Goal: Task Accomplishment & Management: Complete application form

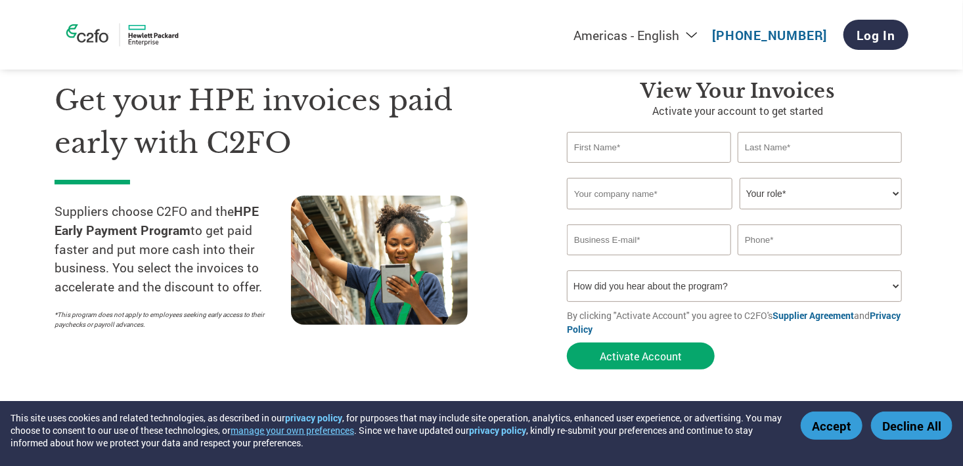
scroll to position [66, 0]
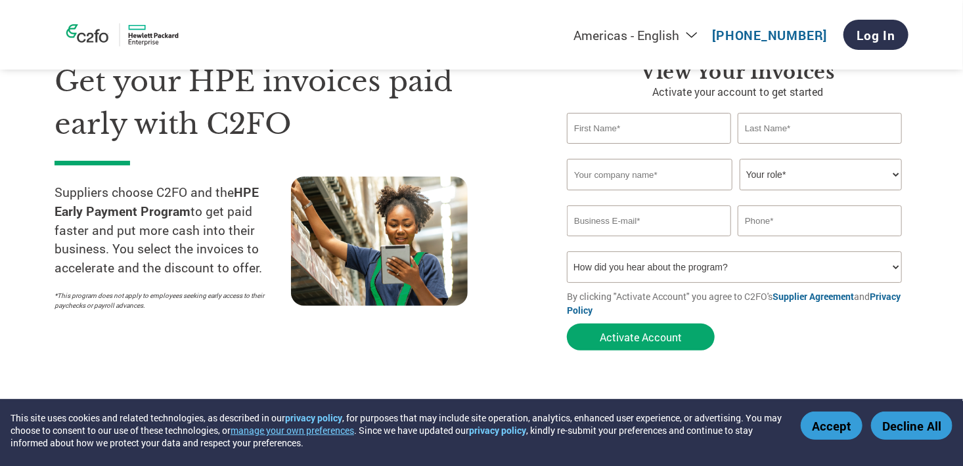
click at [828, 177] on select "Your role* CFO Controller Credit Manager Finance Director Treasurer CEO Preside…" at bounding box center [821, 175] width 162 height 32
click at [655, 174] on input "text" at bounding box center [650, 175] width 166 height 32
click at [648, 134] on input "text" at bounding box center [649, 128] width 164 height 31
type input "[PERSON_NAME]"
click at [779, 125] on input "text" at bounding box center [820, 128] width 164 height 31
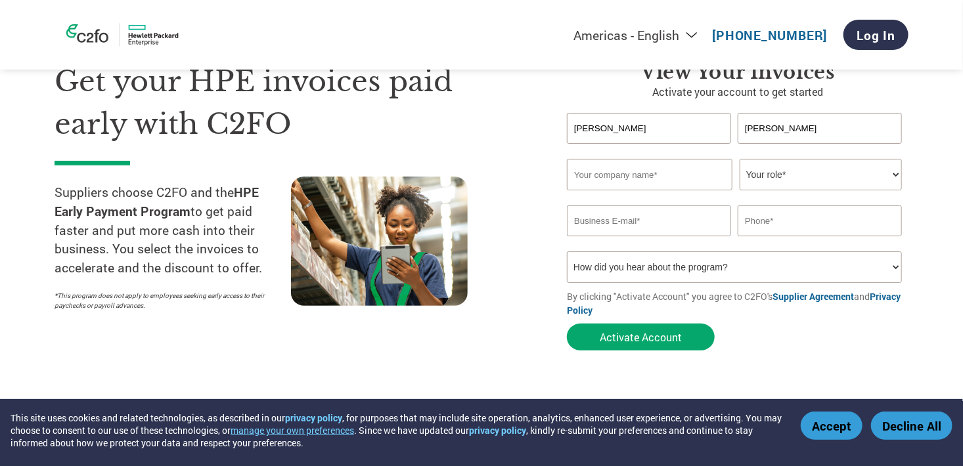
type input "[PERSON_NAME]"
click at [650, 175] on input "text" at bounding box center [650, 175] width 166 height 32
type input "Quess"
click at [848, 175] on select "Your role* CFO Controller Credit Manager Finance Director Treasurer CEO Preside…" at bounding box center [821, 175] width 162 height 32
select select "OTHER"
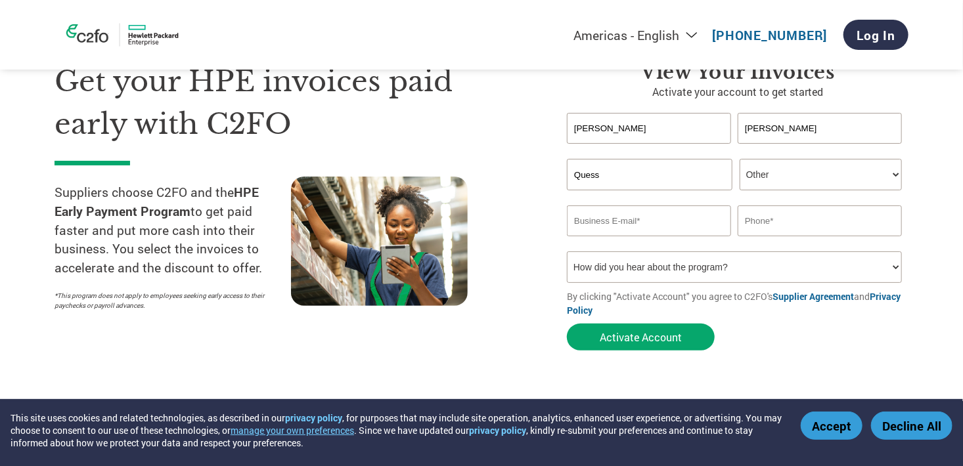
click at [740, 159] on select "Your role* CFO Controller Credit Manager Finance Director Treasurer CEO Preside…" at bounding box center [821, 175] width 162 height 32
click at [629, 223] on input "email" at bounding box center [649, 221] width 164 height 31
type input "[EMAIL_ADDRESS][DOMAIN_NAME]"
type input "66687410"
click at [816, 215] on input "66687410" at bounding box center [820, 221] width 164 height 31
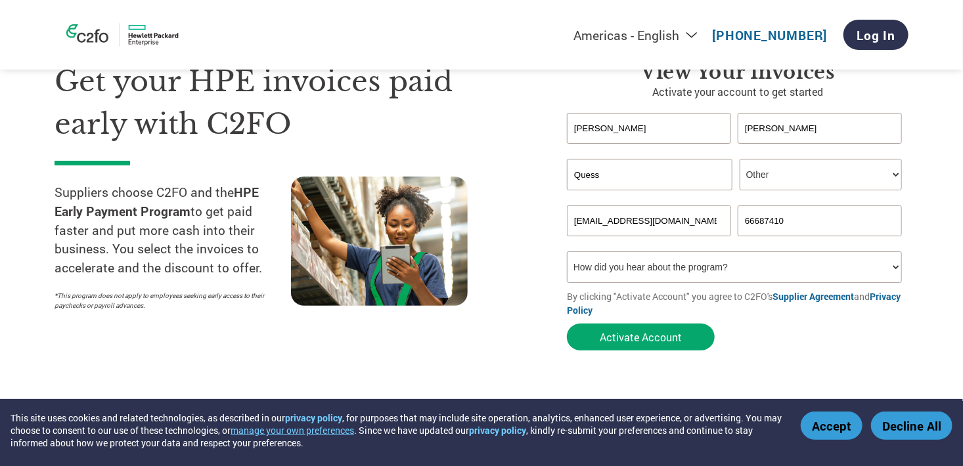
drag, startPoint x: 815, startPoint y: 216, endPoint x: 673, endPoint y: 198, distance: 143.0
click at [673, 198] on form "[PERSON_NAME] Invalid first name or first name is too long Invalid last name or…" at bounding box center [738, 235] width 342 height 244
click at [567, 324] on button "Activate Account" at bounding box center [641, 337] width 148 height 27
click at [763, 222] on input "text" at bounding box center [820, 221] width 164 height 31
type input "66687410"
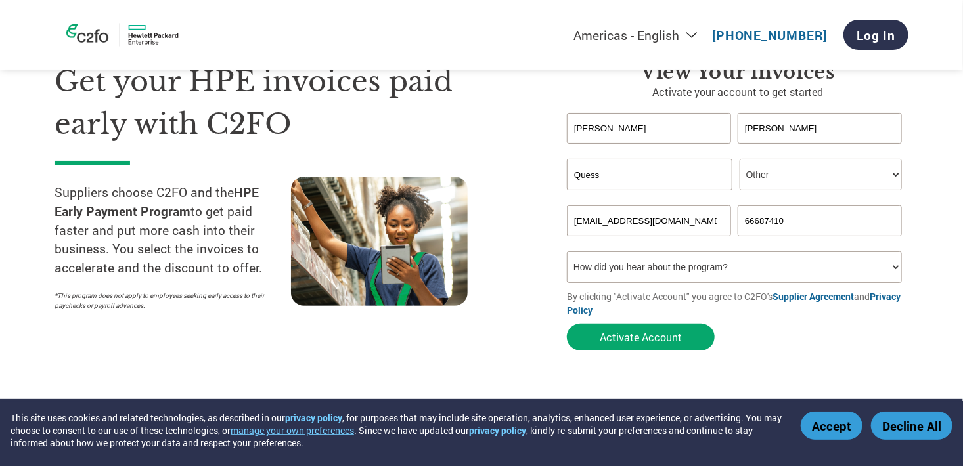
click at [678, 268] on select "How did you hear about the program? Received a letter Email Social Media Online…" at bounding box center [734, 268] width 335 height 32
select select "Email"
click at [567, 252] on select "How did you hear about the program? Received a letter Email Social Media Online…" at bounding box center [734, 268] width 335 height 32
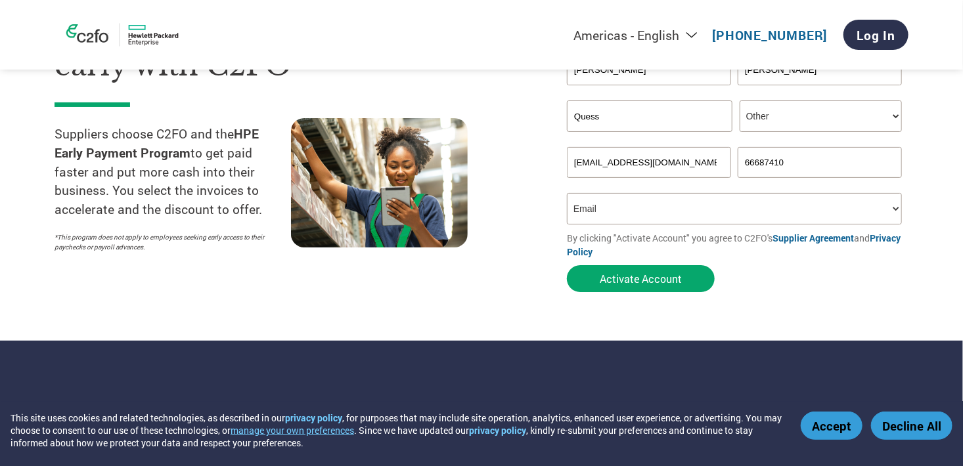
scroll to position [131, 0]
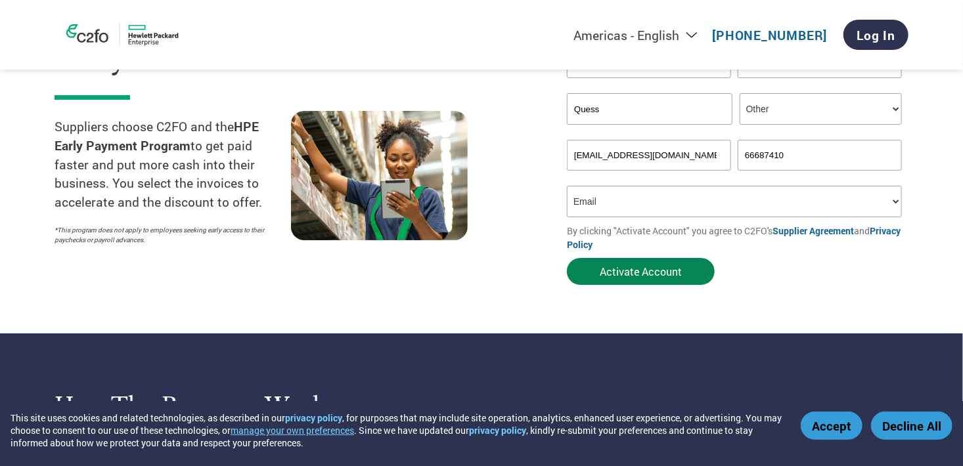
click at [666, 276] on button "Activate Account" at bounding box center [641, 271] width 148 height 27
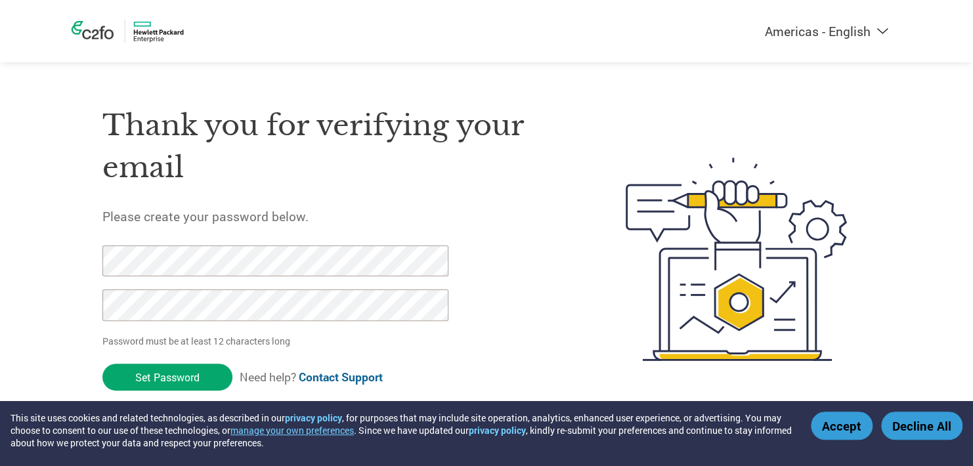
click at [96, 259] on div "Thank you for verifying your email Please create your password below. Password …" at bounding box center [487, 259] width 854 height 348
click at [177, 368] on input "Set Password" at bounding box center [167, 377] width 130 height 27
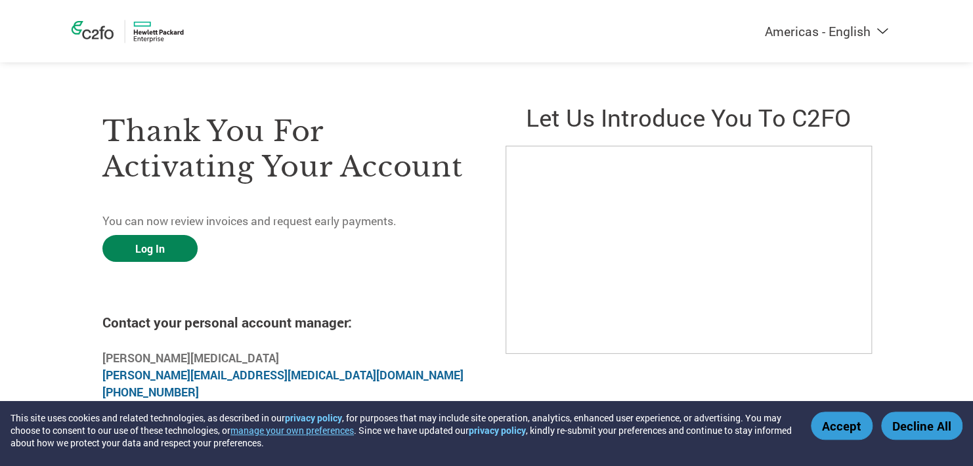
click at [162, 248] on link "Log In" at bounding box center [149, 248] width 95 height 27
